Goal: Task Accomplishment & Management: Manage account settings

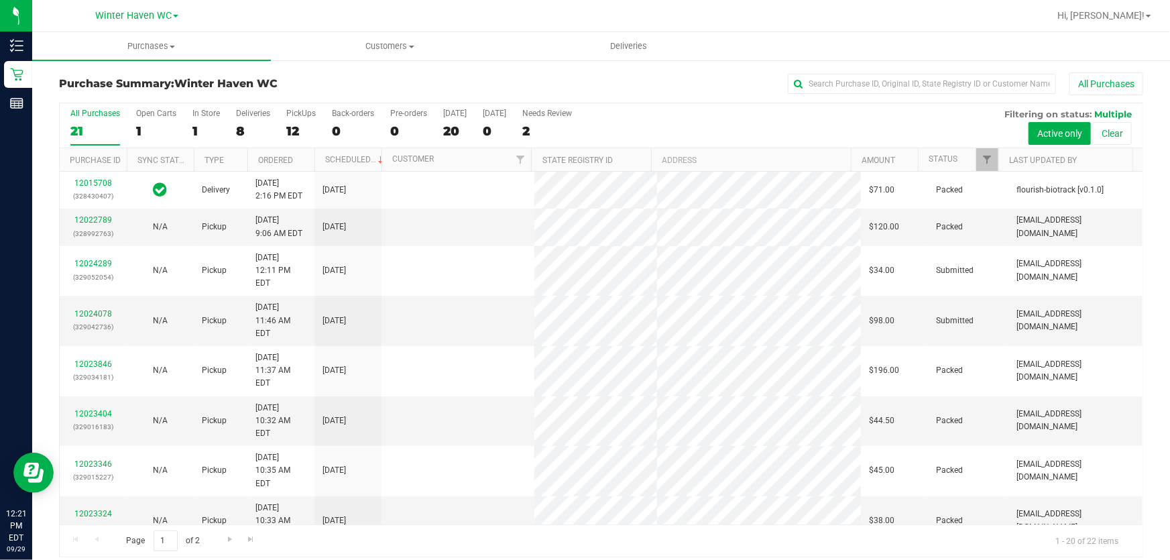
click at [653, 129] on div "All Purchases 21 Open Carts 1 In Store 1 Deliveries 8 PickUps 12 Back-orders 0 …" at bounding box center [601, 125] width 1083 height 45
click at [95, 309] on link "12024078" at bounding box center [93, 313] width 38 height 9
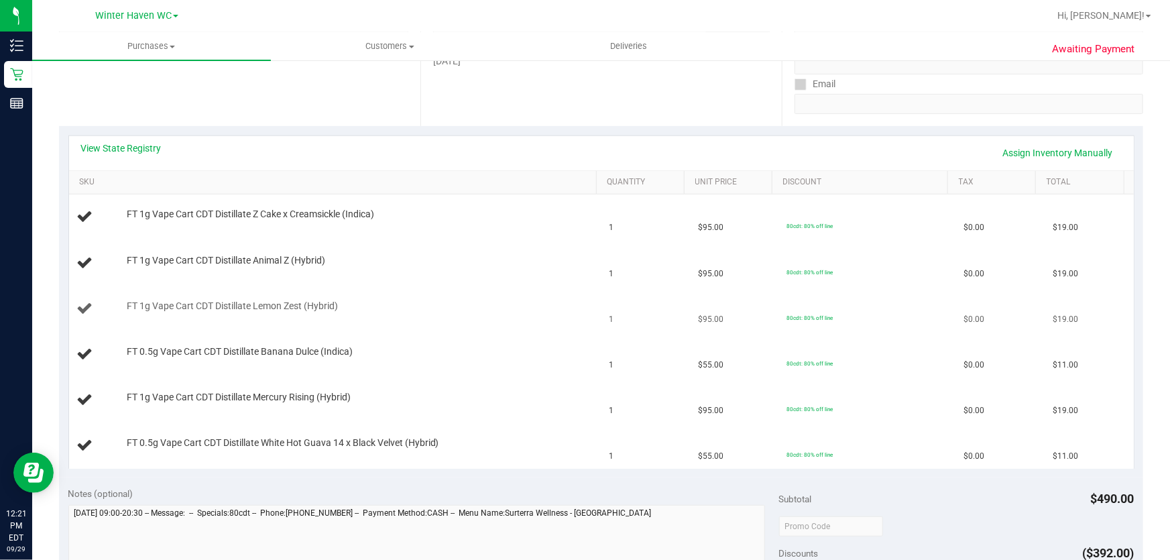
scroll to position [243, 0]
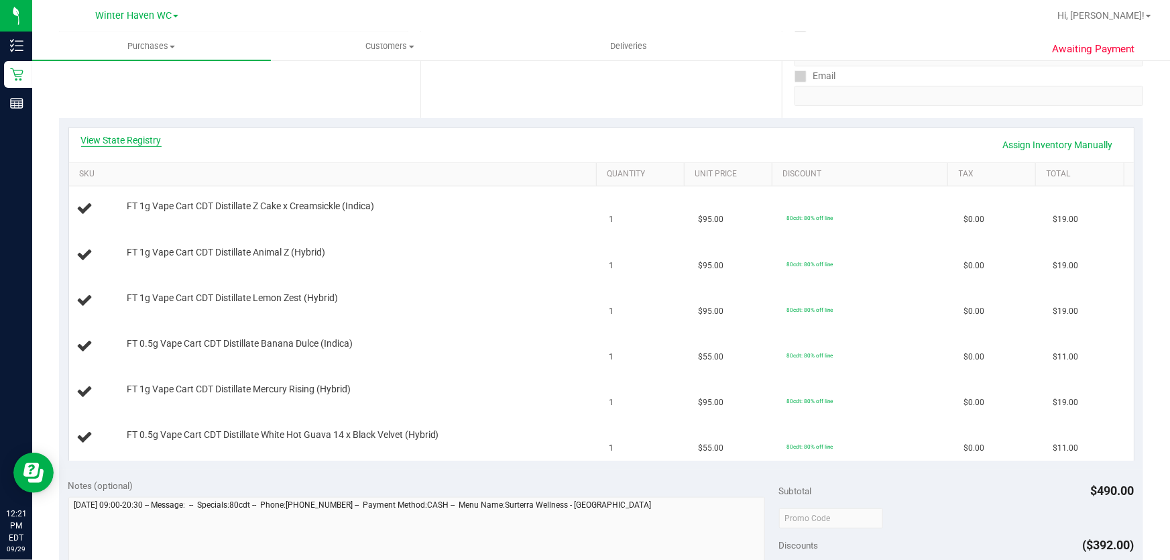
click at [133, 144] on link "View State Registry" at bounding box center [121, 139] width 80 height 13
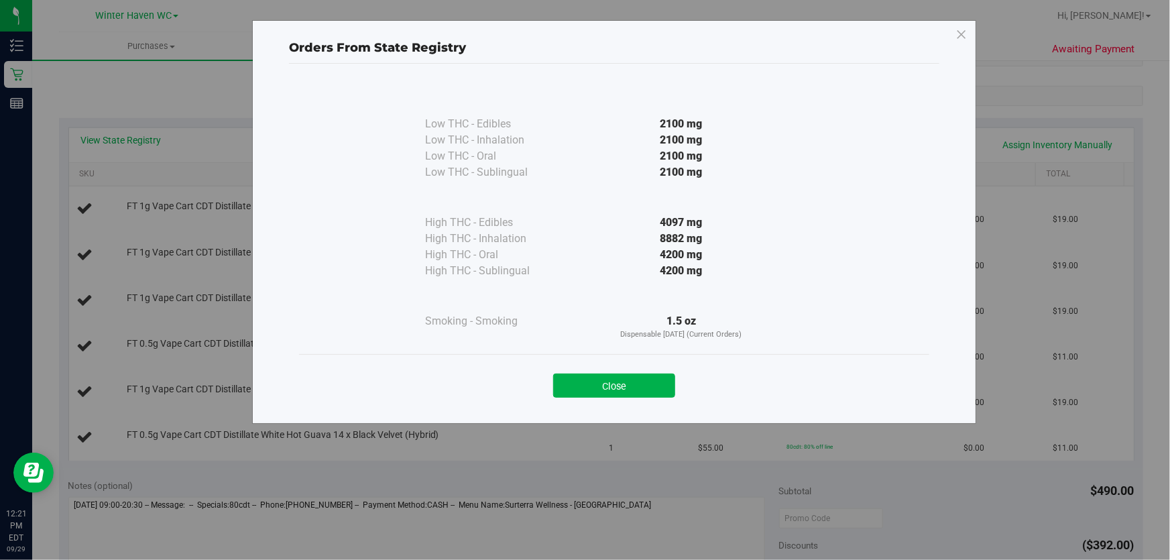
click at [587, 237] on div "8882 mg" at bounding box center [681, 239] width 244 height 16
click at [628, 386] on button "Close" at bounding box center [614, 386] width 122 height 24
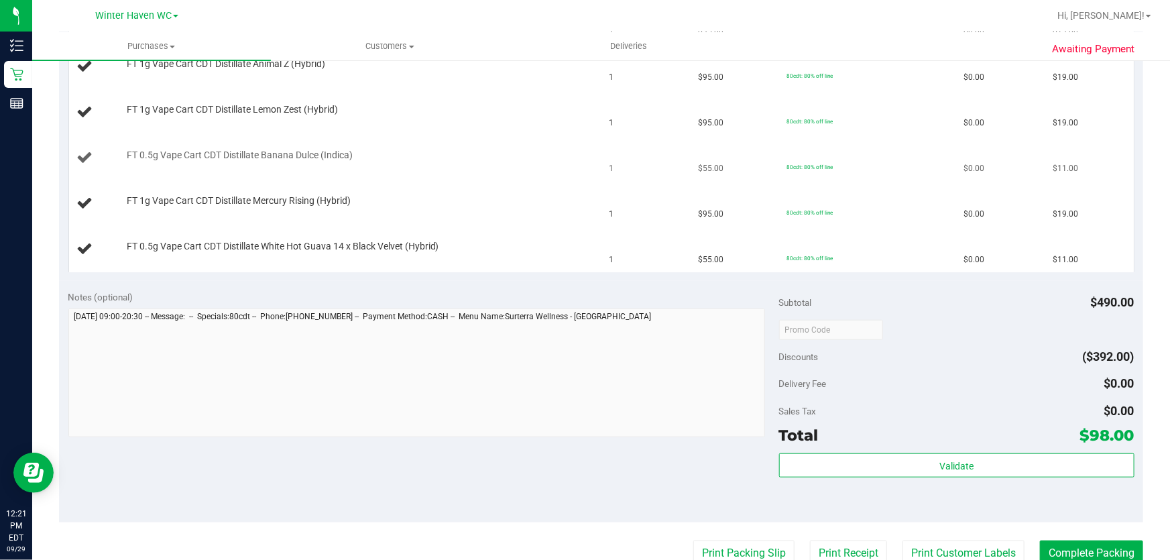
scroll to position [549, 0]
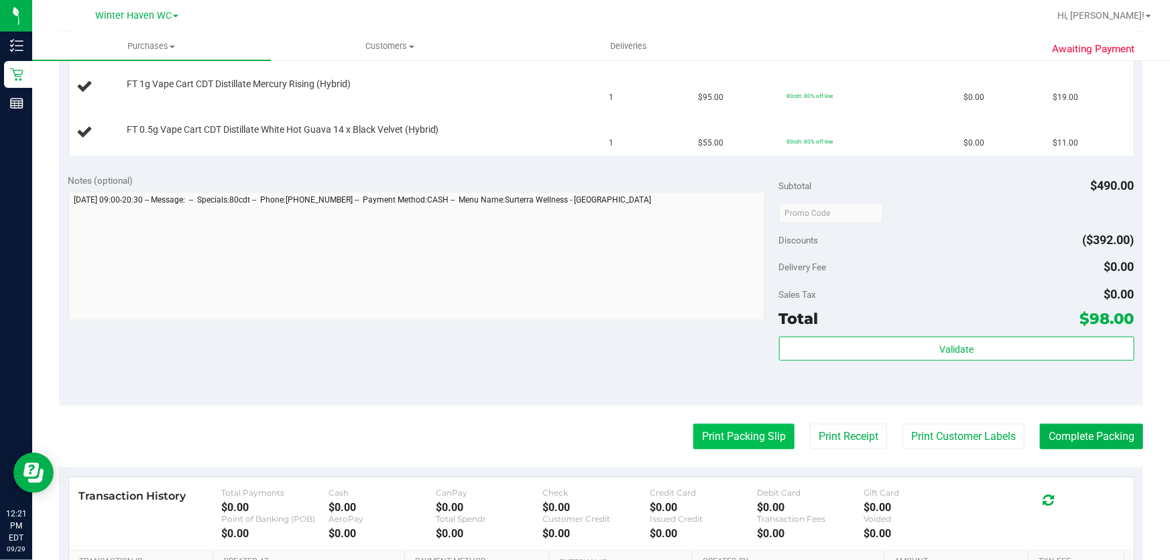
click at [748, 428] on button "Print Packing Slip" at bounding box center [743, 436] width 101 height 25
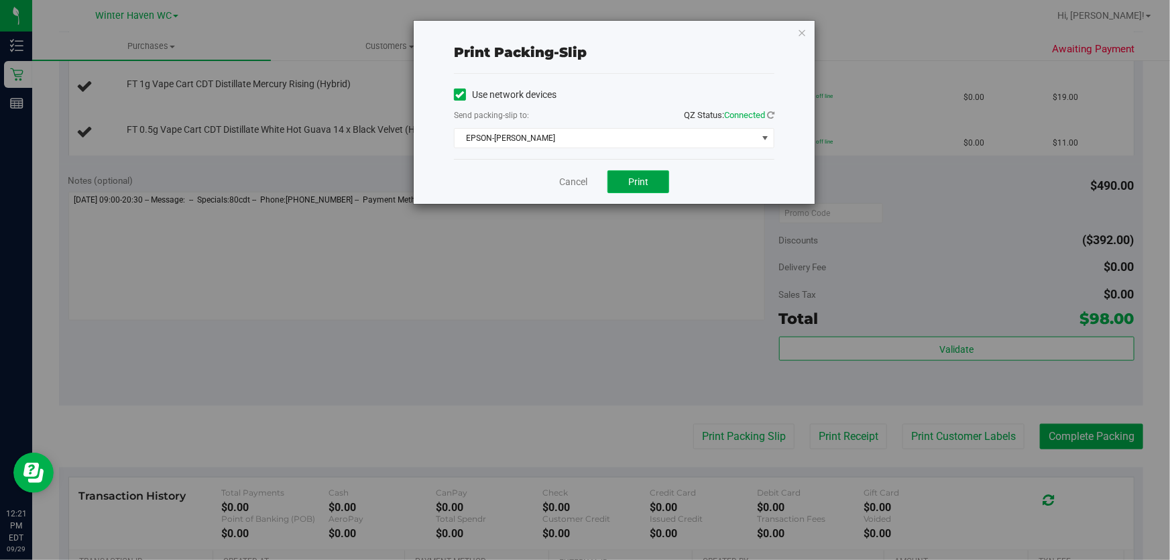
click at [636, 180] on span "Print" at bounding box center [638, 181] width 20 height 11
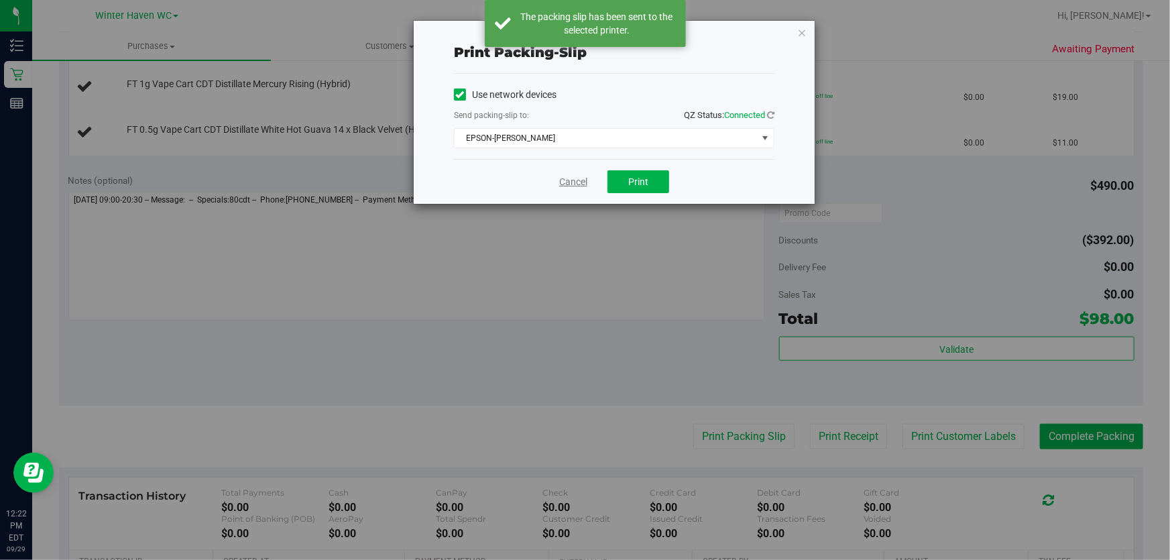
click at [581, 180] on link "Cancel" at bounding box center [573, 182] width 28 height 14
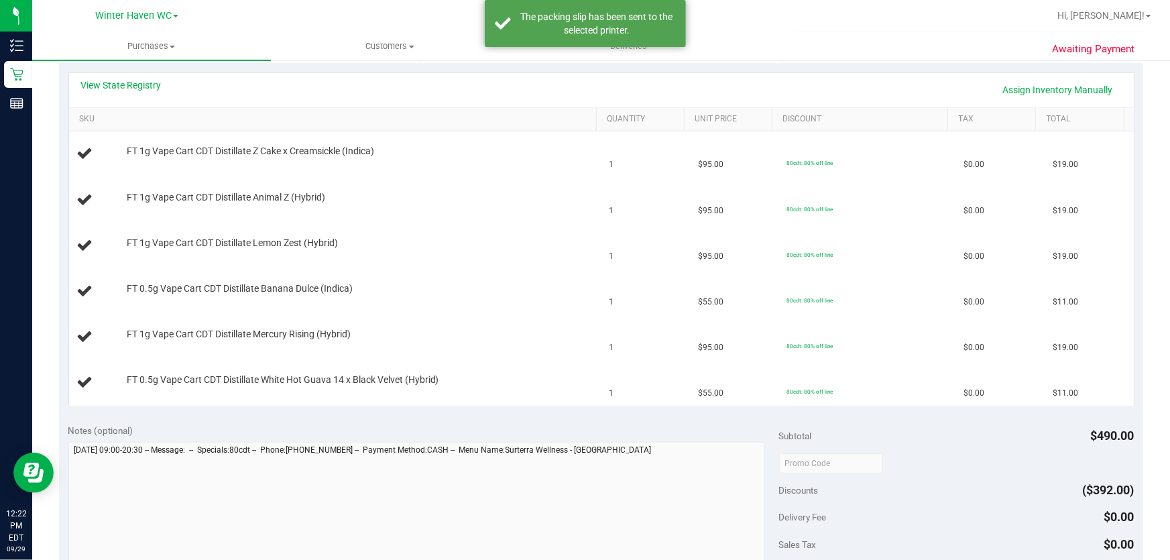
scroll to position [243, 0]
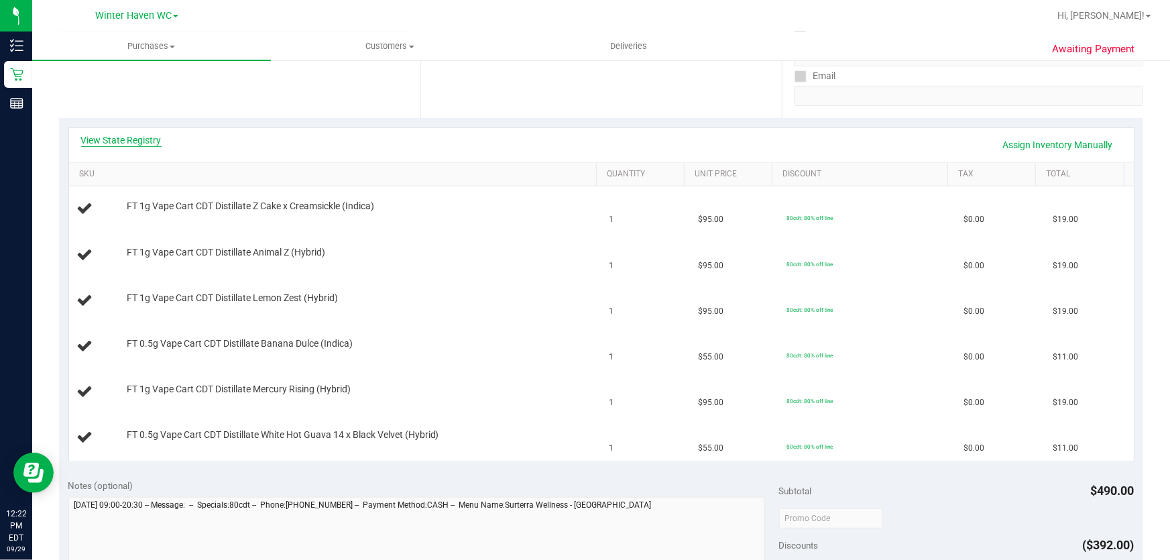
click at [146, 141] on link "View State Registry" at bounding box center [121, 139] width 80 height 13
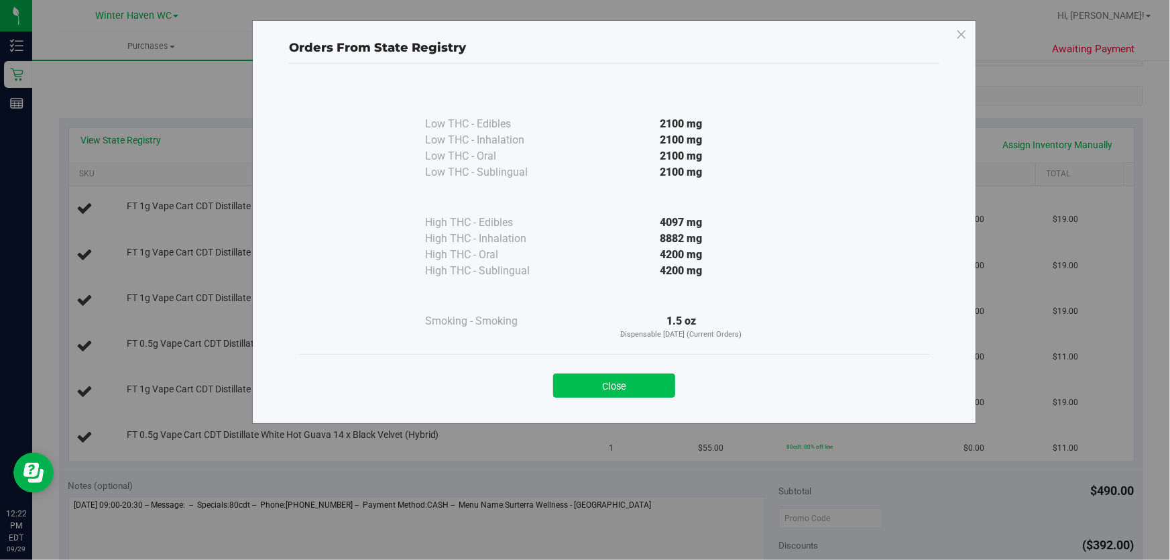
click at [643, 394] on button "Close" at bounding box center [614, 386] width 122 height 24
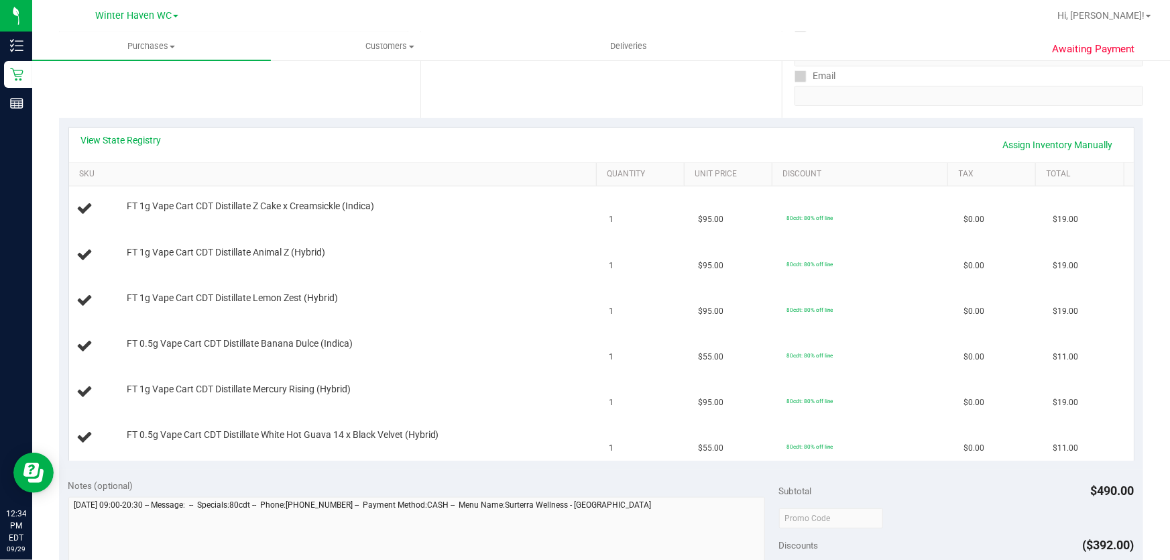
click at [563, 91] on div "Date Pickup Date/Time [DATE] Now [DATE] 08:30 PM Now Pickup Day [DATE]" at bounding box center [600, 36] width 361 height 164
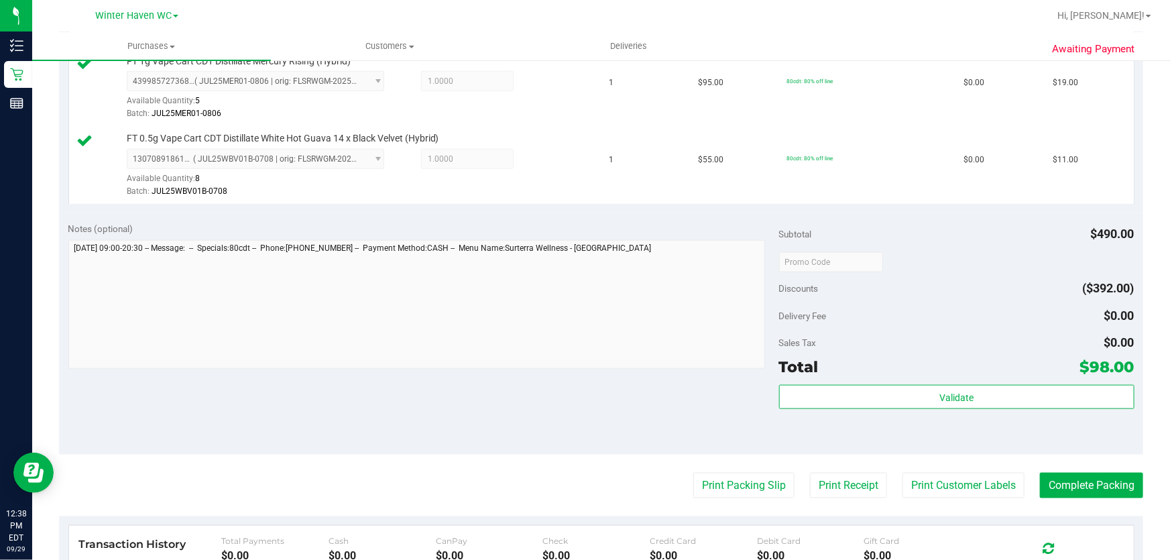
scroll to position [690, 0]
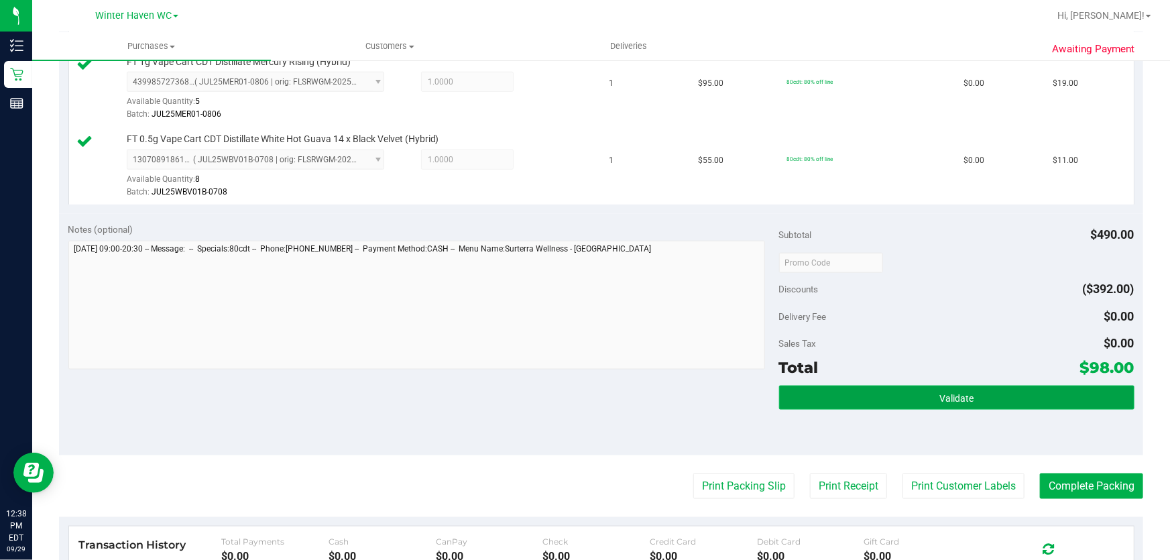
click at [992, 403] on button "Validate" at bounding box center [956, 398] width 355 height 24
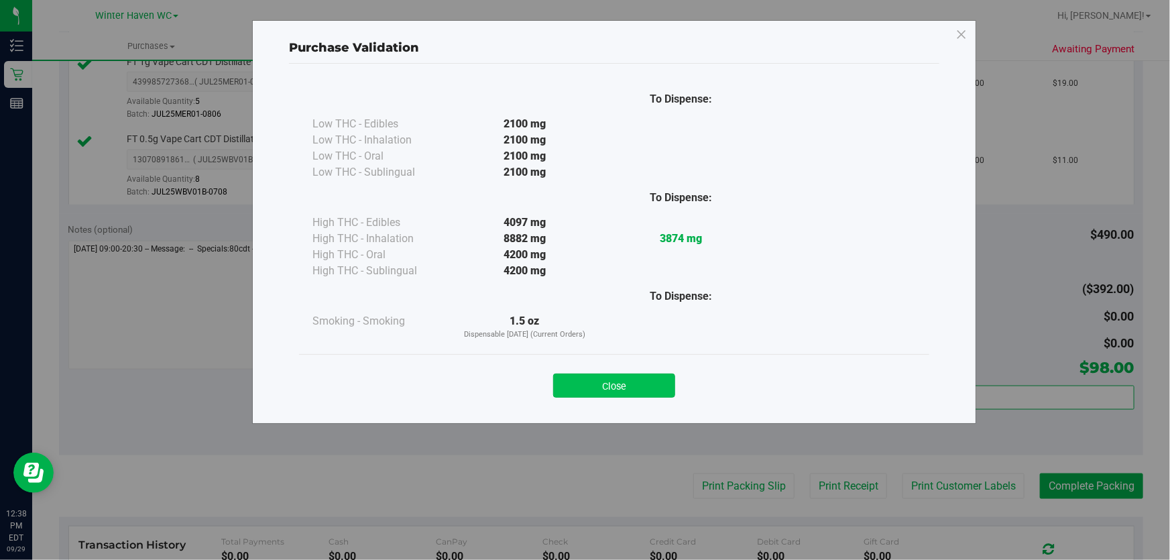
click at [631, 382] on button "Close" at bounding box center [614, 386] width 122 height 24
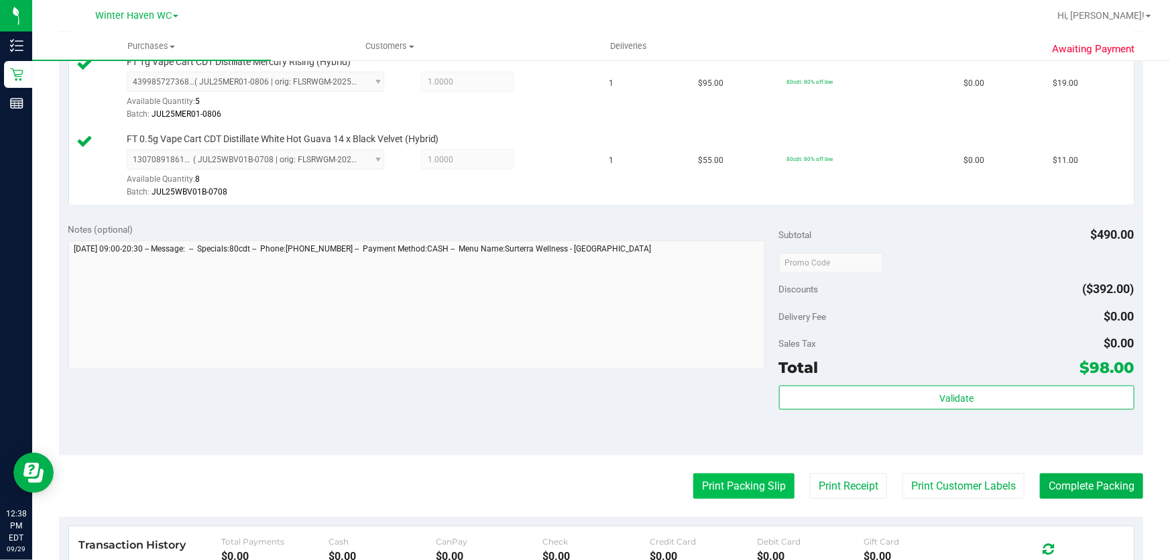
click at [731, 490] on button "Print Packing Slip" at bounding box center [743, 485] width 101 height 25
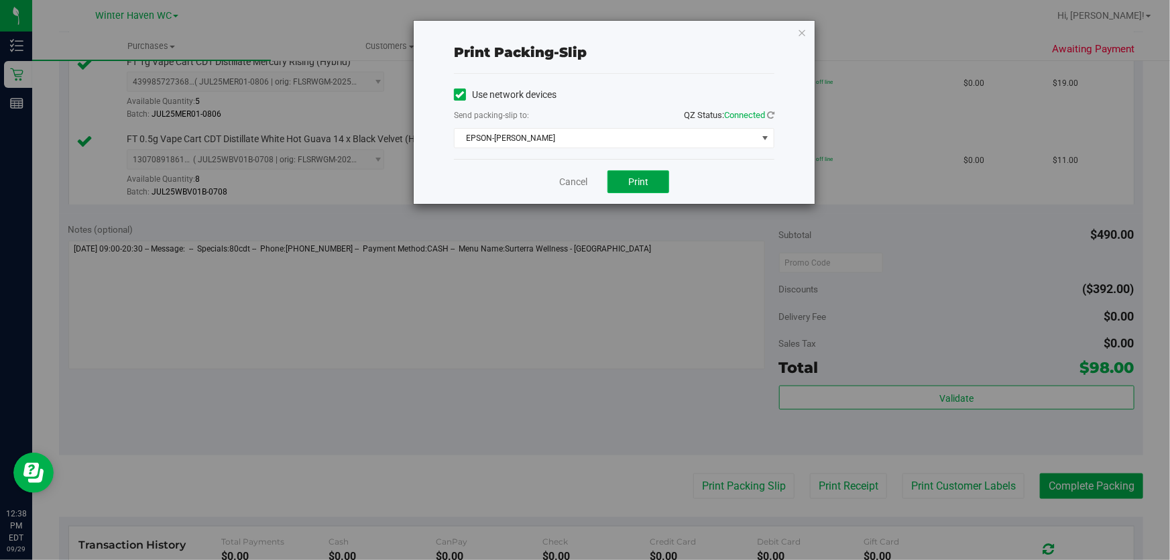
click at [653, 187] on button "Print" at bounding box center [639, 181] width 62 height 23
click at [577, 176] on link "Cancel" at bounding box center [573, 182] width 28 height 14
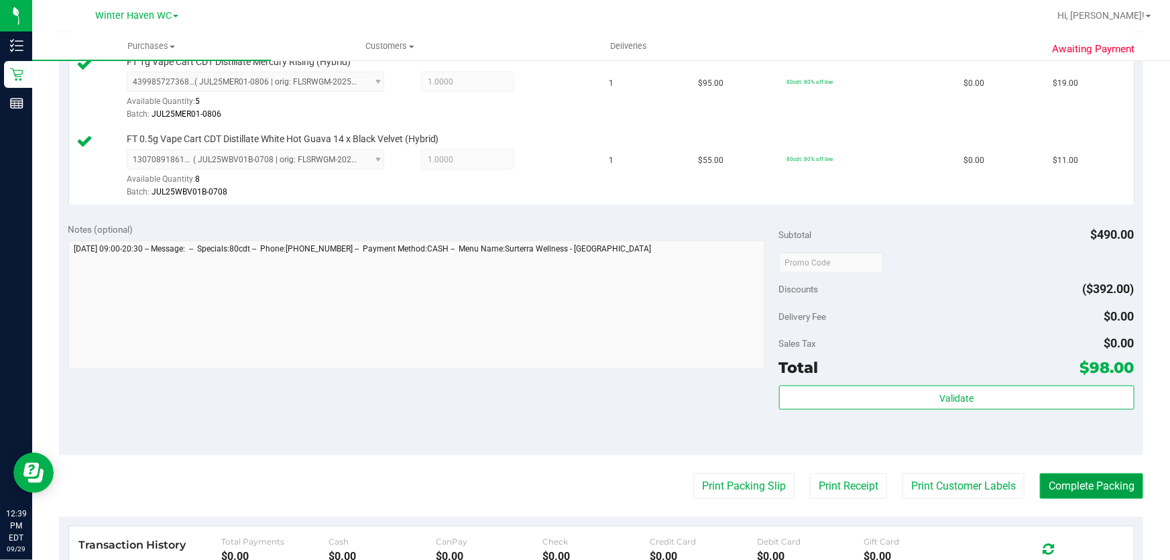
click at [1105, 483] on button "Complete Packing" at bounding box center [1091, 485] width 103 height 25
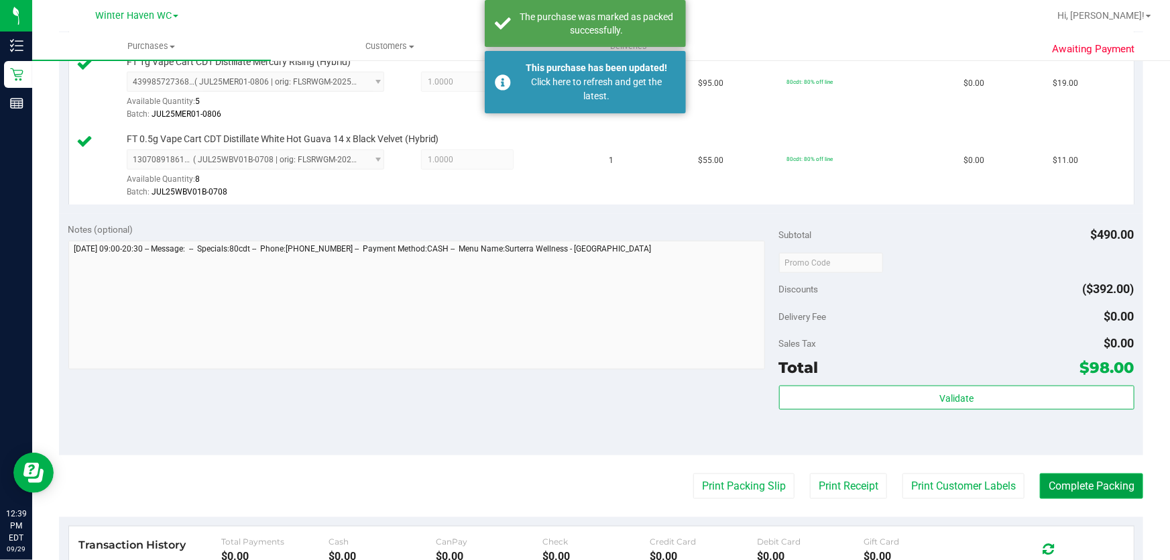
click at [1100, 478] on button "Complete Packing" at bounding box center [1091, 485] width 103 height 25
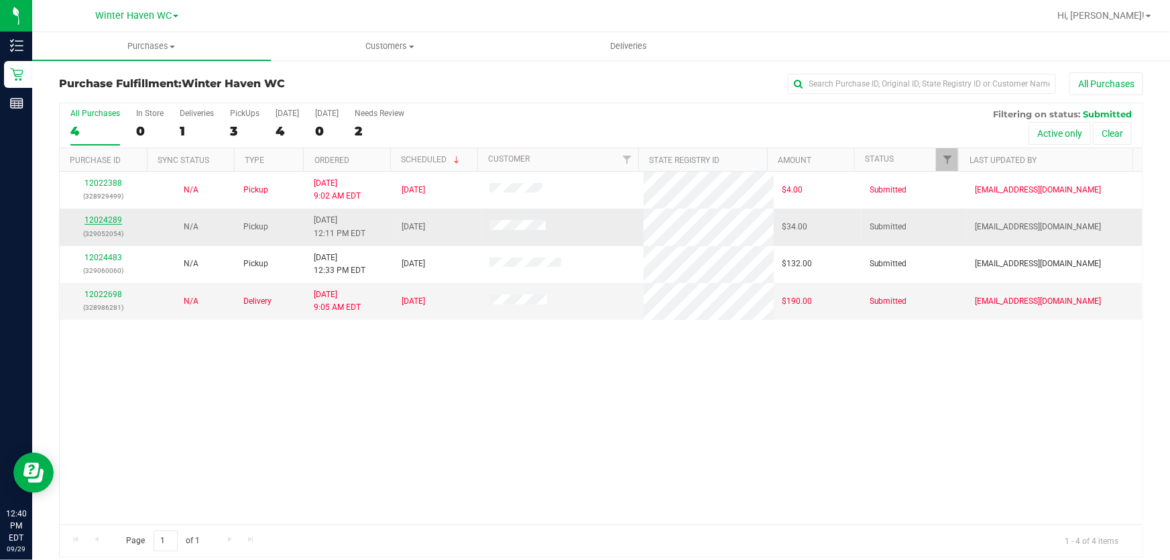
click at [110, 221] on link "12024289" at bounding box center [103, 219] width 38 height 9
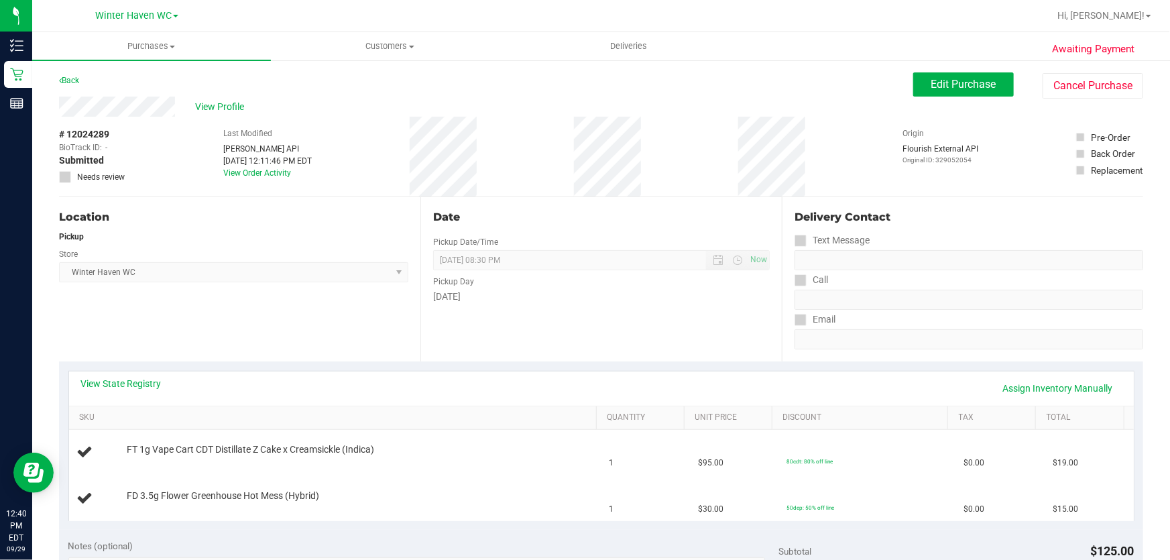
click at [512, 215] on div "Date" at bounding box center [601, 217] width 337 height 16
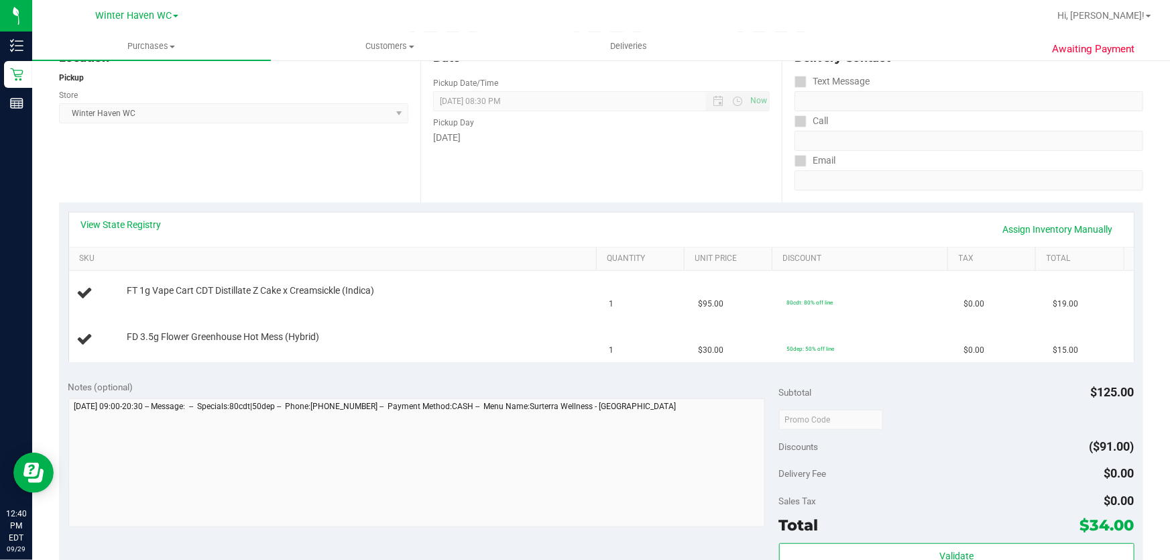
scroll to position [182, 0]
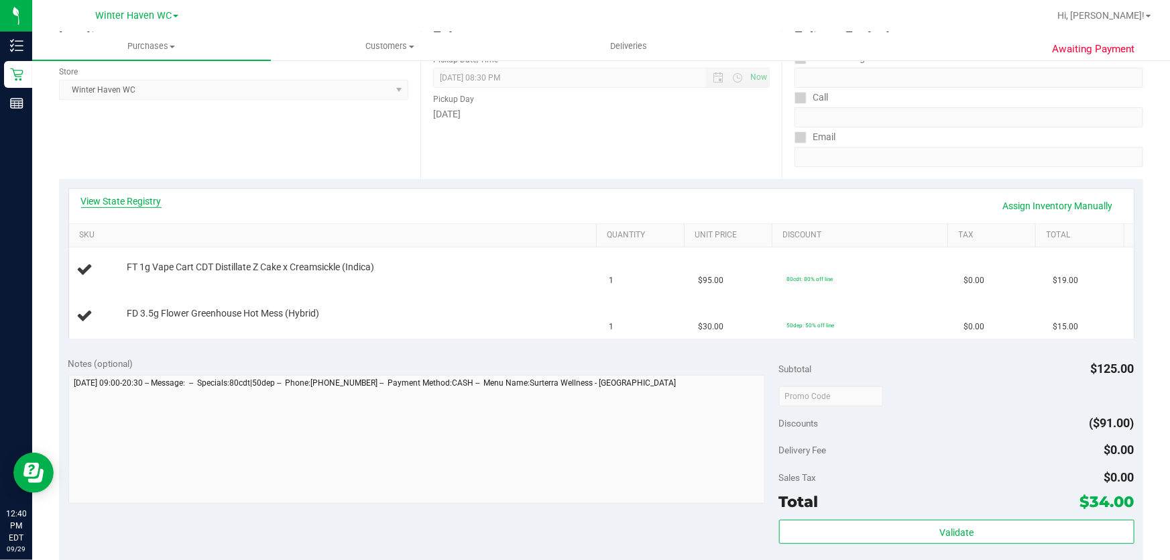
click at [154, 196] on link "View State Registry" at bounding box center [121, 200] width 80 height 13
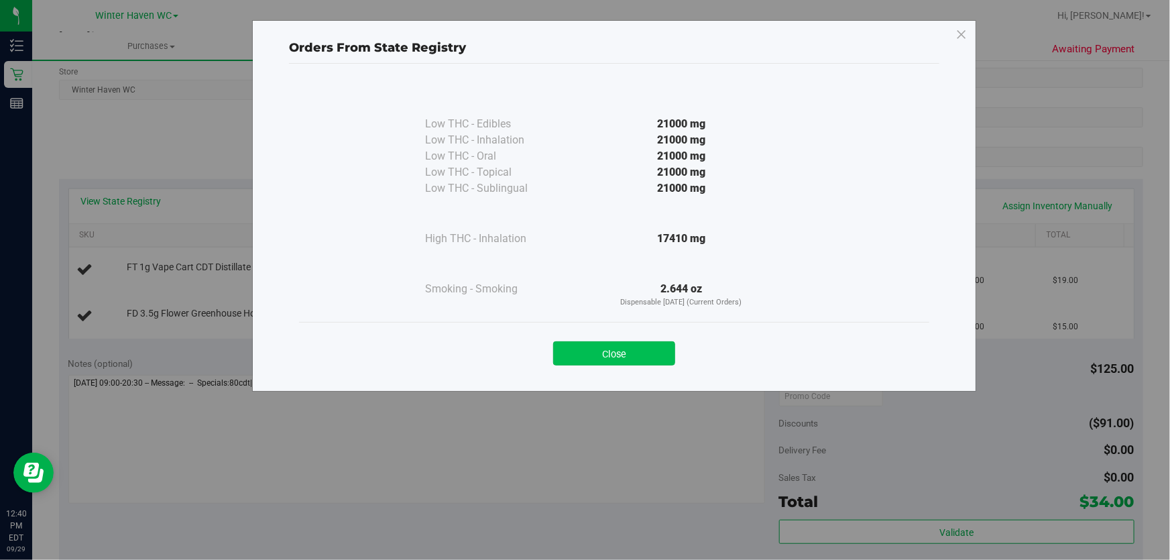
click at [605, 350] on button "Close" at bounding box center [614, 353] width 122 height 24
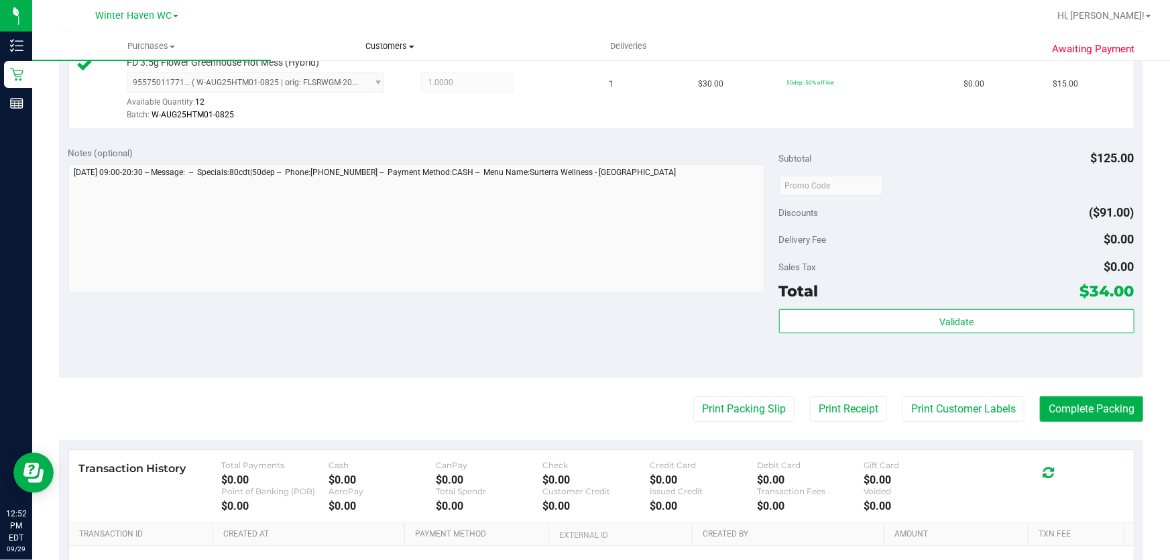
scroll to position [457, 0]
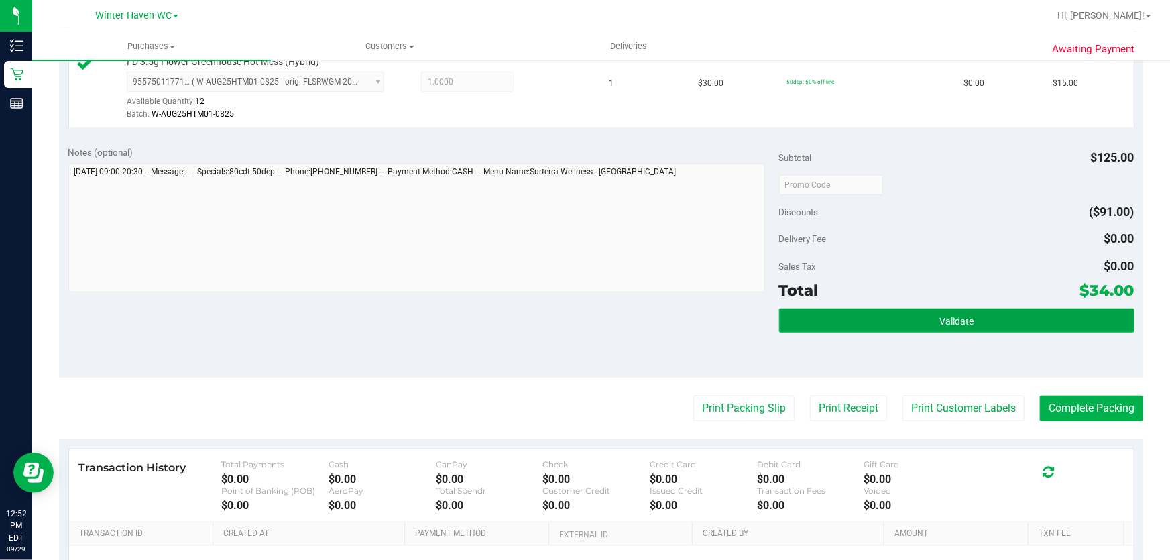
click at [1011, 329] on button "Validate" at bounding box center [956, 320] width 355 height 24
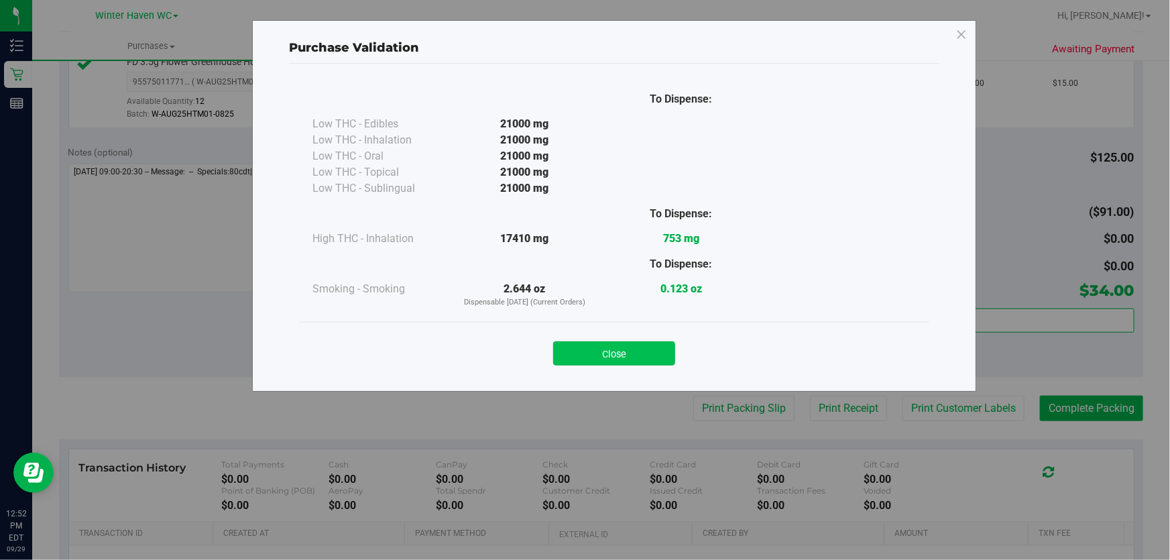
click at [640, 349] on button "Close" at bounding box center [614, 353] width 122 height 24
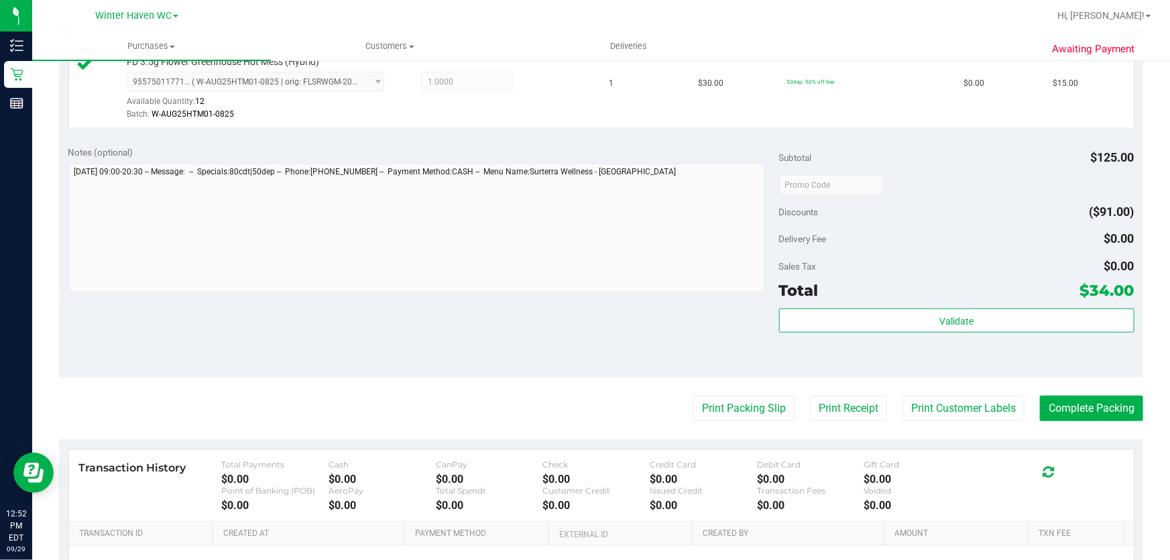
click at [746, 429] on purchase-details "Back Edit Purchase Cancel Purchase View Profile # 12024289 BioTrack ID: - Submi…" at bounding box center [601, 152] width 1084 height 1075
click at [750, 398] on button "Print Packing Slip" at bounding box center [743, 408] width 101 height 25
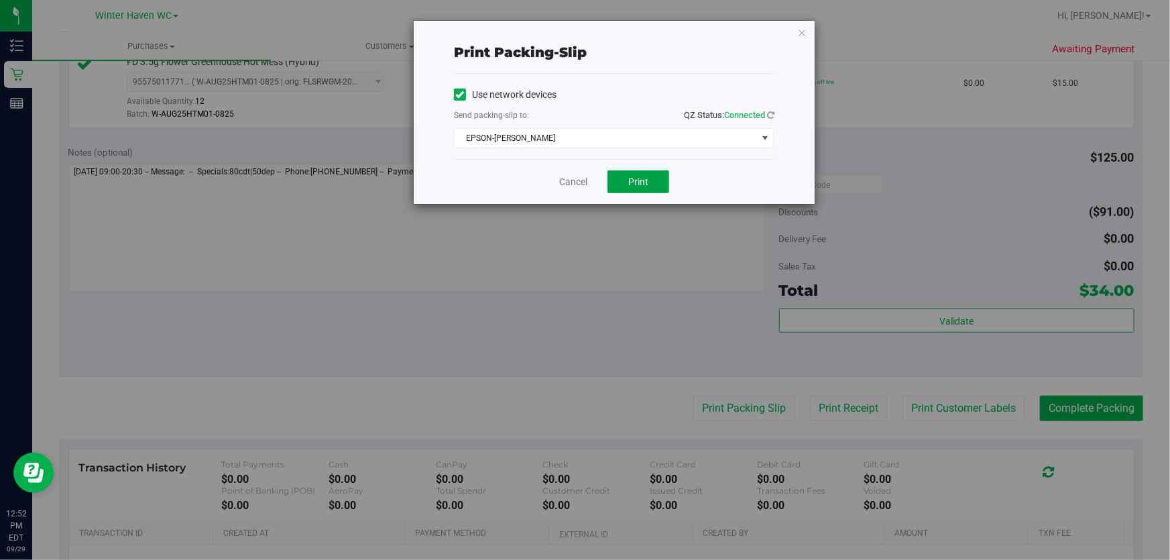
click at [646, 182] on span "Print" at bounding box center [638, 181] width 20 height 11
click at [585, 184] on link "Cancel" at bounding box center [573, 182] width 28 height 14
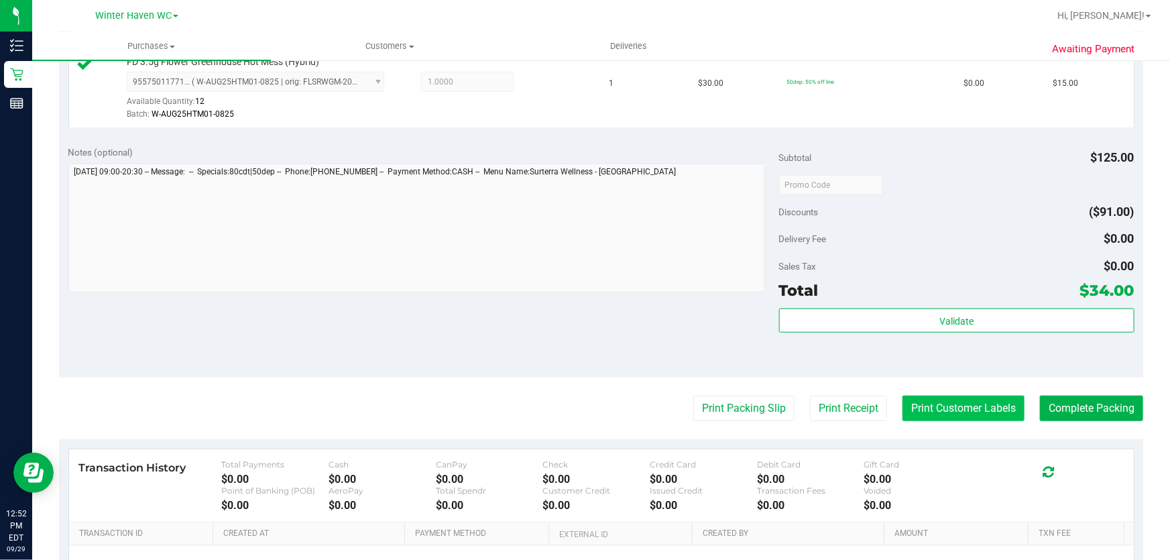
click at [974, 411] on button "Print Customer Labels" at bounding box center [964, 408] width 122 height 25
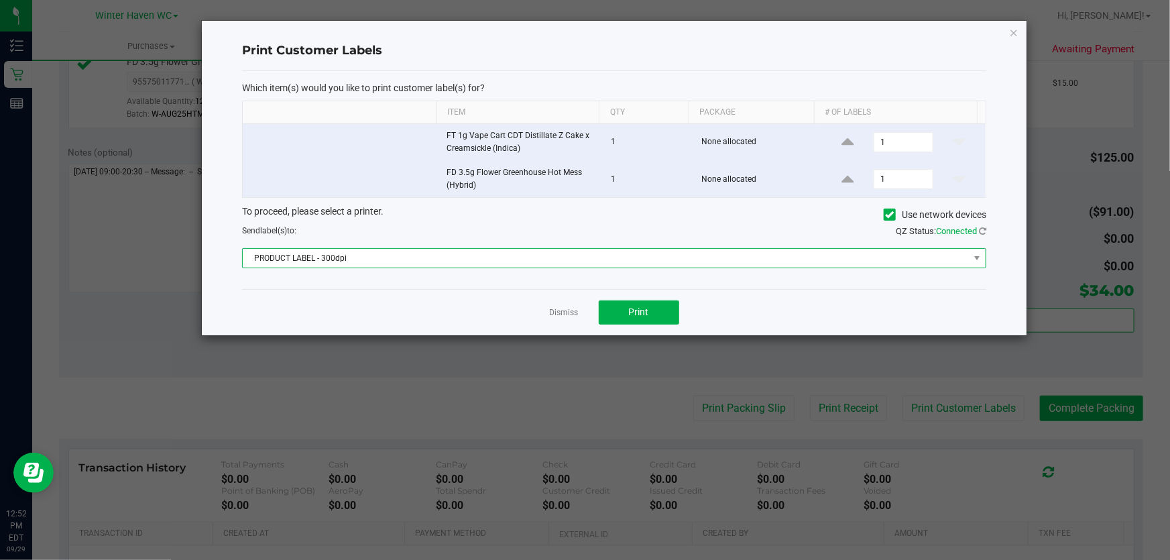
click at [516, 264] on span "PRODUCT LABEL - 300dpi" at bounding box center [606, 258] width 726 height 19
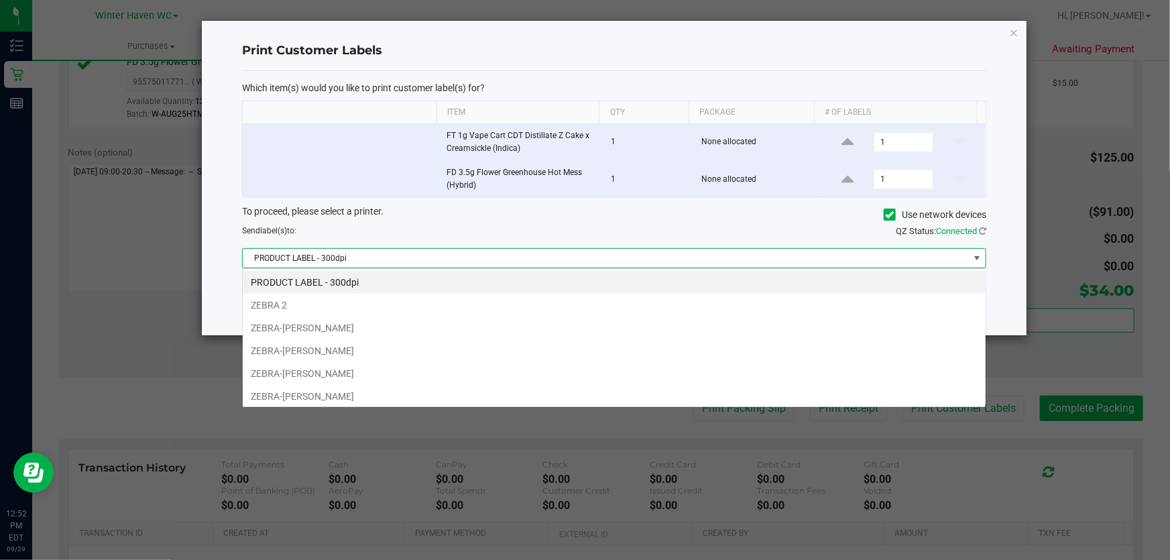
scroll to position [20, 744]
click at [355, 398] on li "ZEBRA-[PERSON_NAME]" at bounding box center [614, 396] width 743 height 23
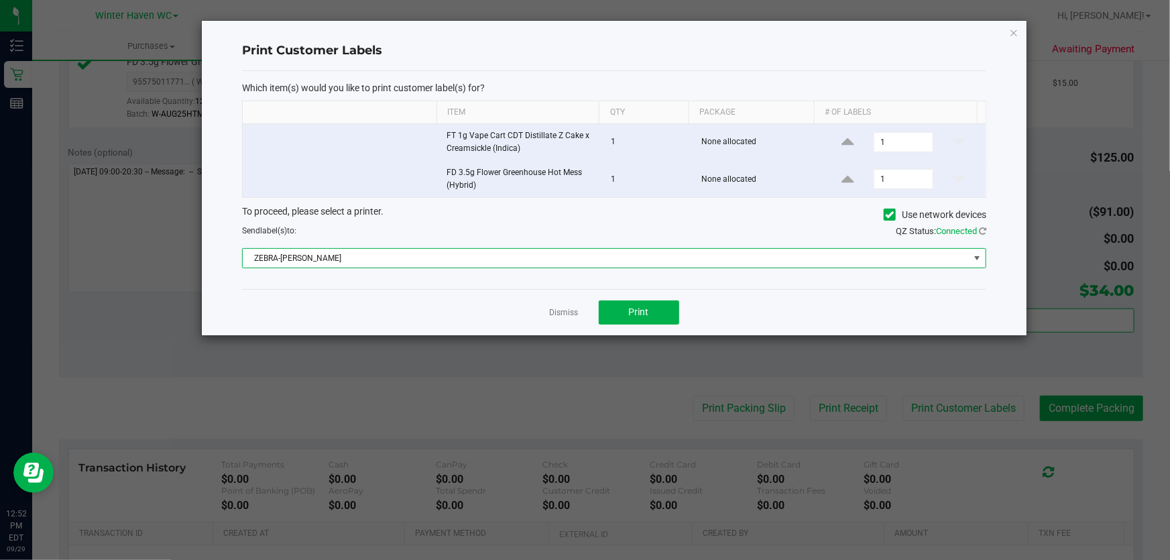
click at [1090, 410] on ngb-modal-window "Print Customer Labels Which item(s) would you like to print customer label(s) f…" at bounding box center [590, 280] width 1180 height 560
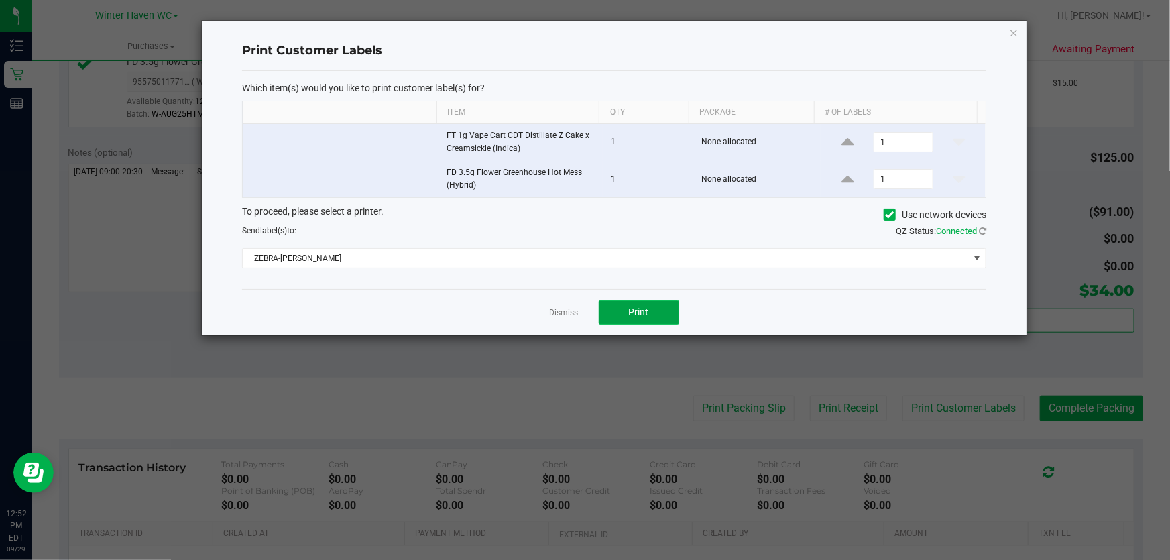
click at [636, 317] on span "Print" at bounding box center [639, 311] width 20 height 11
click at [574, 317] on link "Dismiss" at bounding box center [564, 312] width 29 height 11
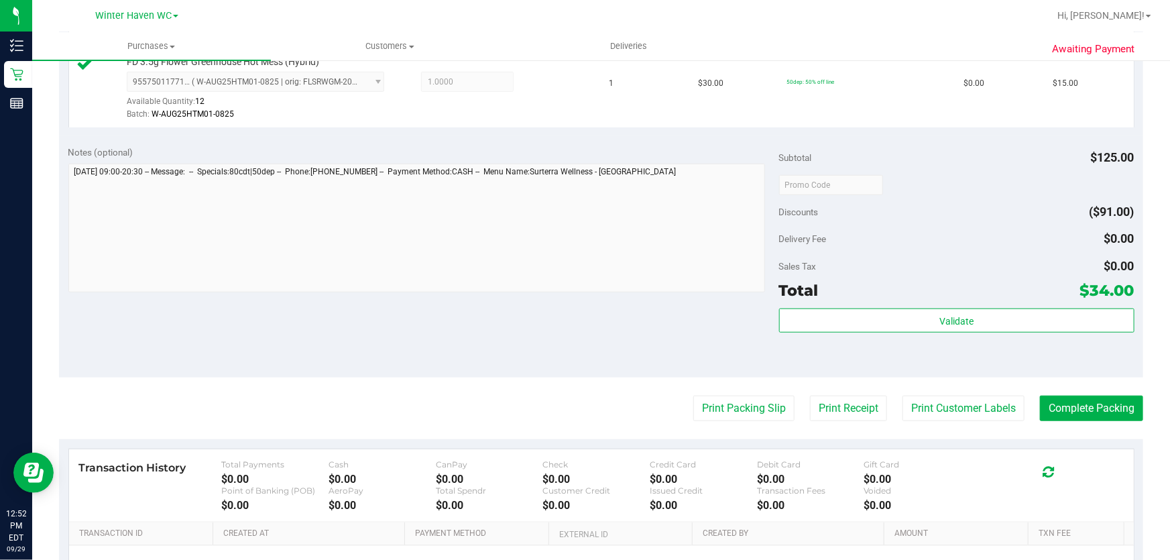
click at [558, 336] on div "Notes (optional) Subtotal $125.00 Discounts ($91.00) Delivery Fee $0.00 Sales T…" at bounding box center [601, 256] width 1084 height 241
click at [1114, 410] on button "Complete Packing" at bounding box center [1091, 408] width 103 height 25
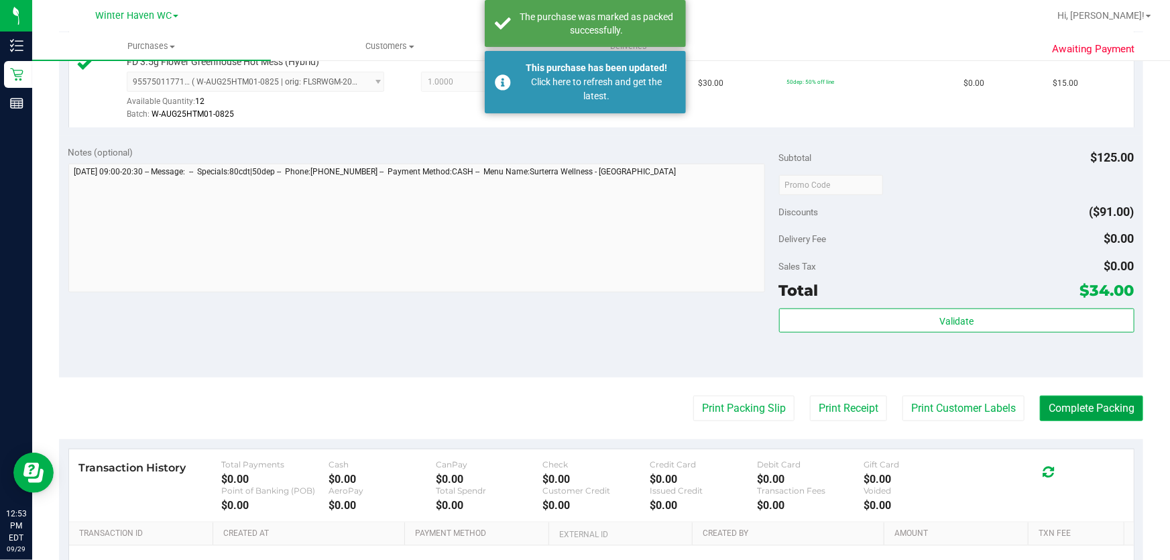
click at [1115, 410] on button "Complete Packing" at bounding box center [1091, 408] width 103 height 25
